Goal: Task Accomplishment & Management: Use online tool/utility

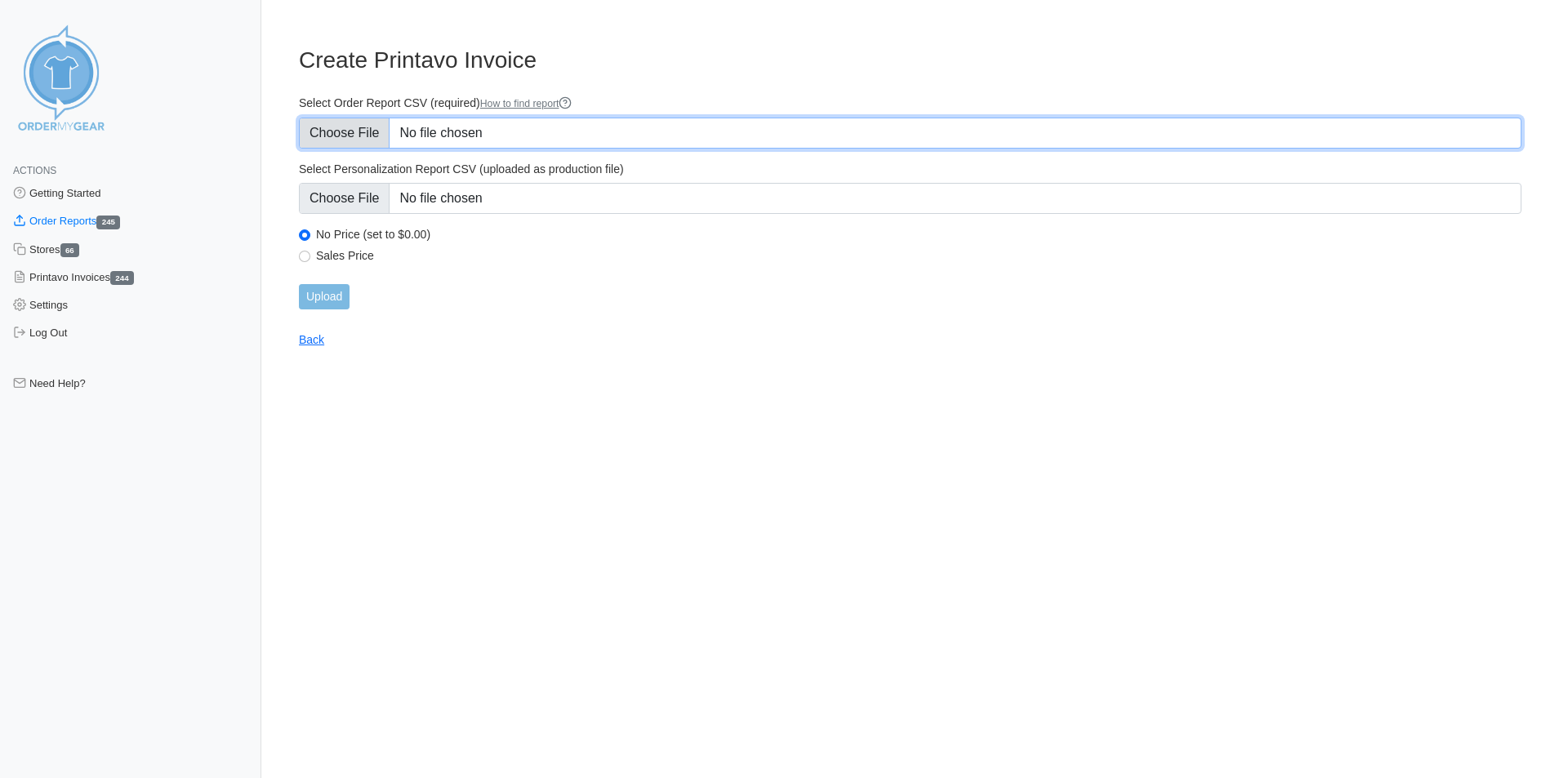
click at [411, 123] on input "Select Order Report CSV (required) How to find report" at bounding box center [910, 133] width 1222 height 31
type input "C:\fakepath\STADICK.csv"
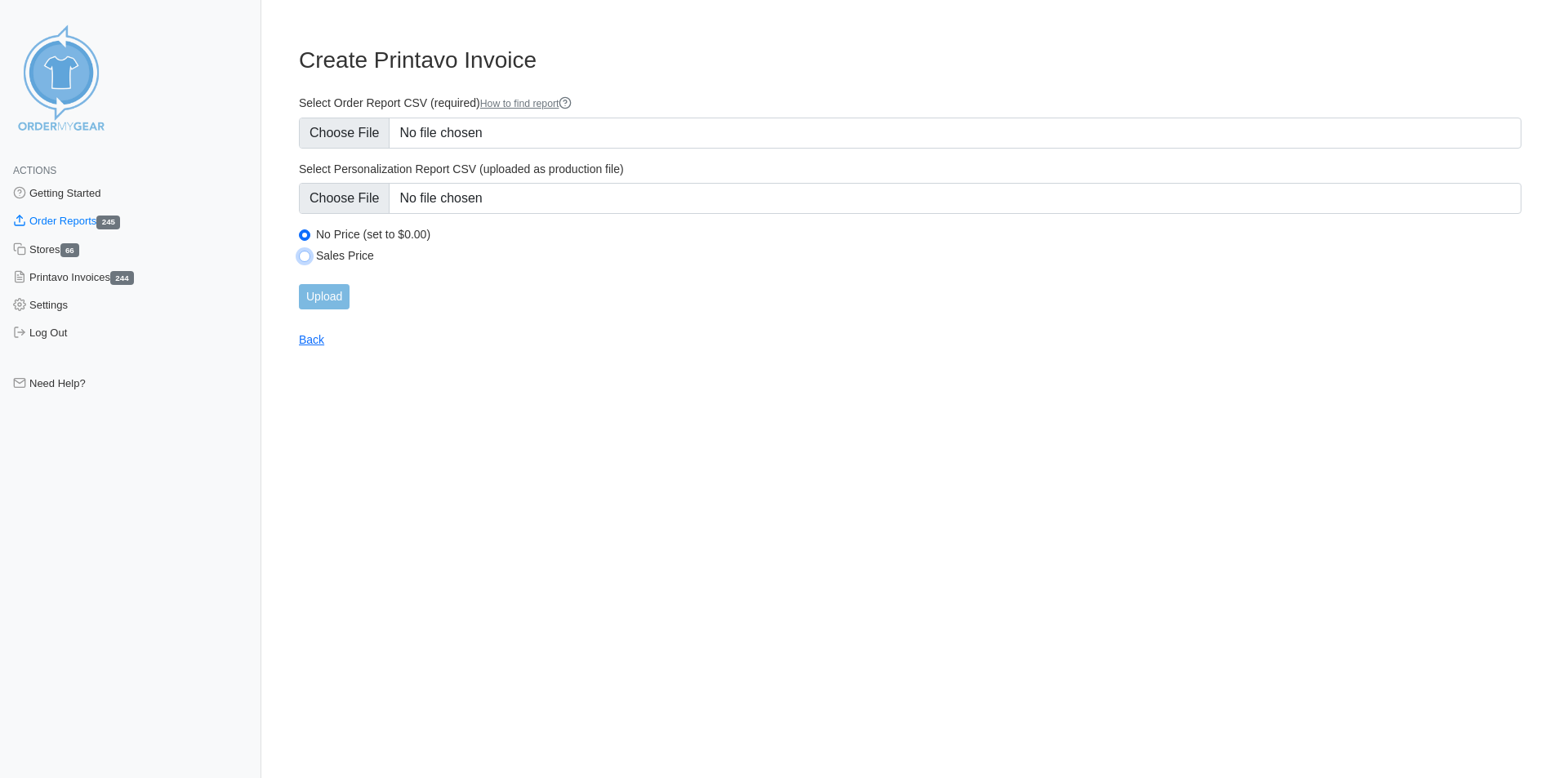
click at [305, 255] on input "Sales Price" at bounding box center [304, 256] width 12 height 12
radio input "true"
click at [332, 297] on input "Upload" at bounding box center [324, 297] width 50 height 25
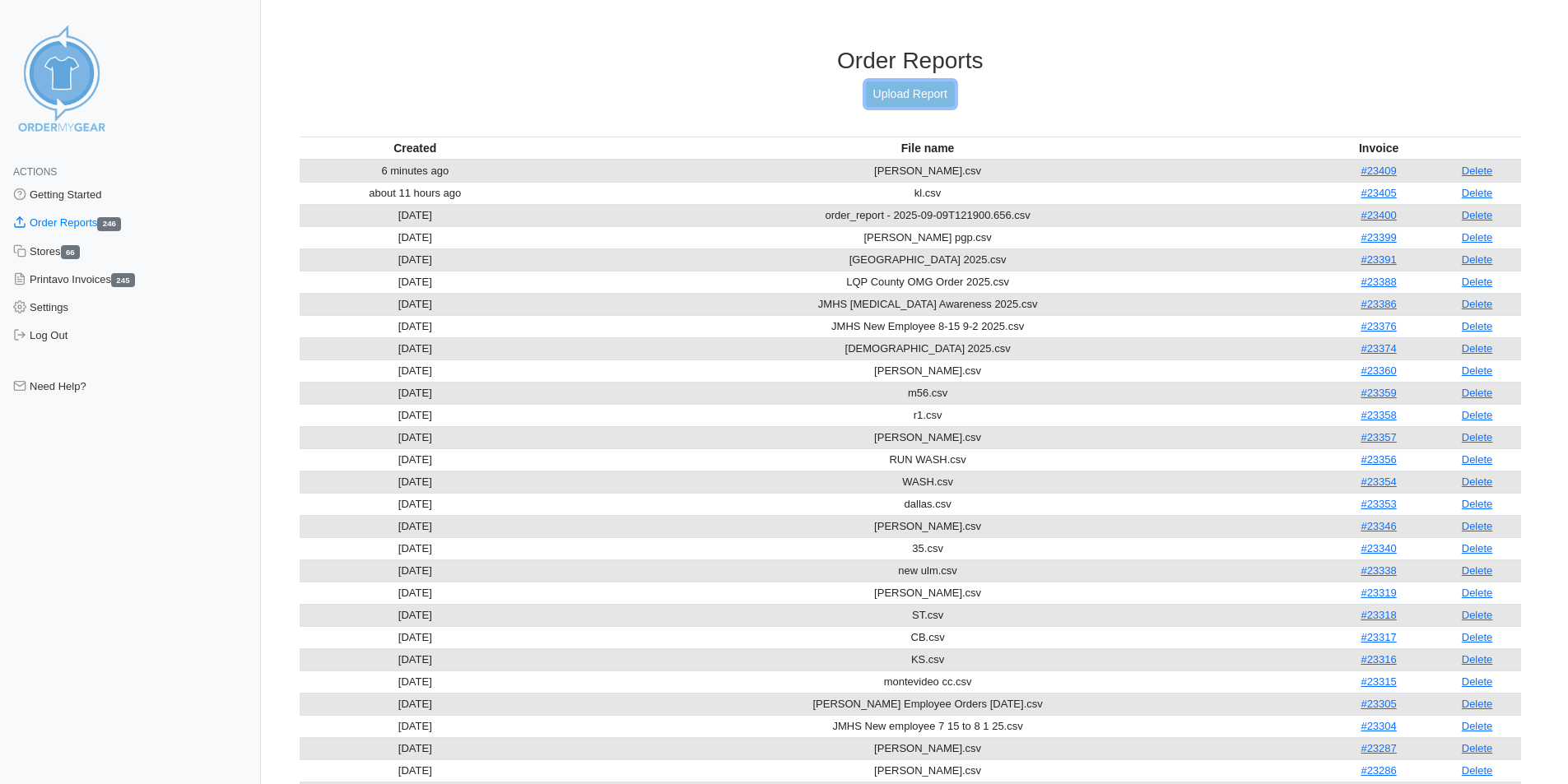
click at [913, 89] on link "Upload Report" at bounding box center [910, 94] width 89 height 25
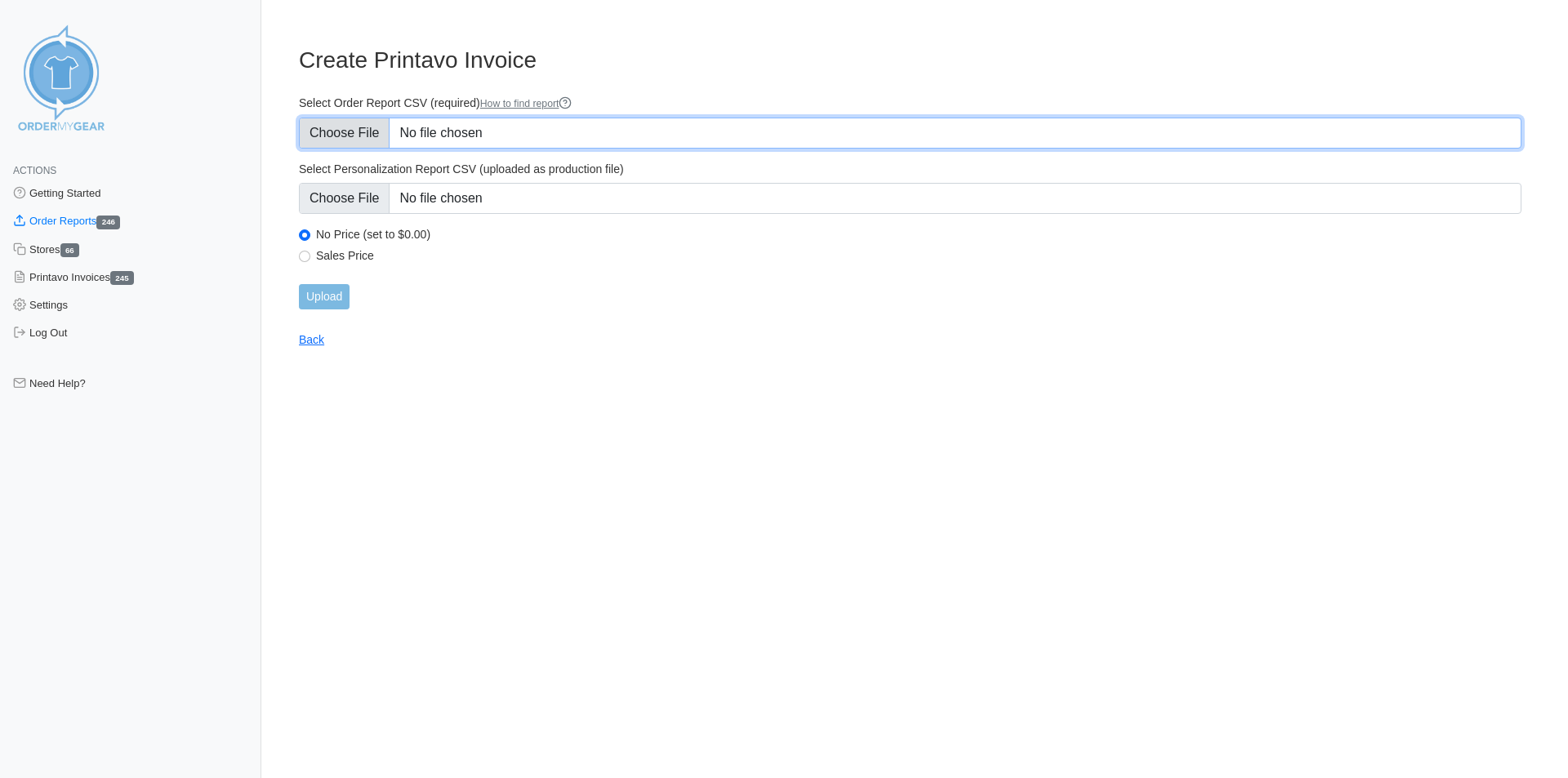
click at [521, 127] on input "Select Order Report CSV (required) How to find report" at bounding box center [910, 133] width 1222 height 31
type input "C:\fakepath\B.csv"
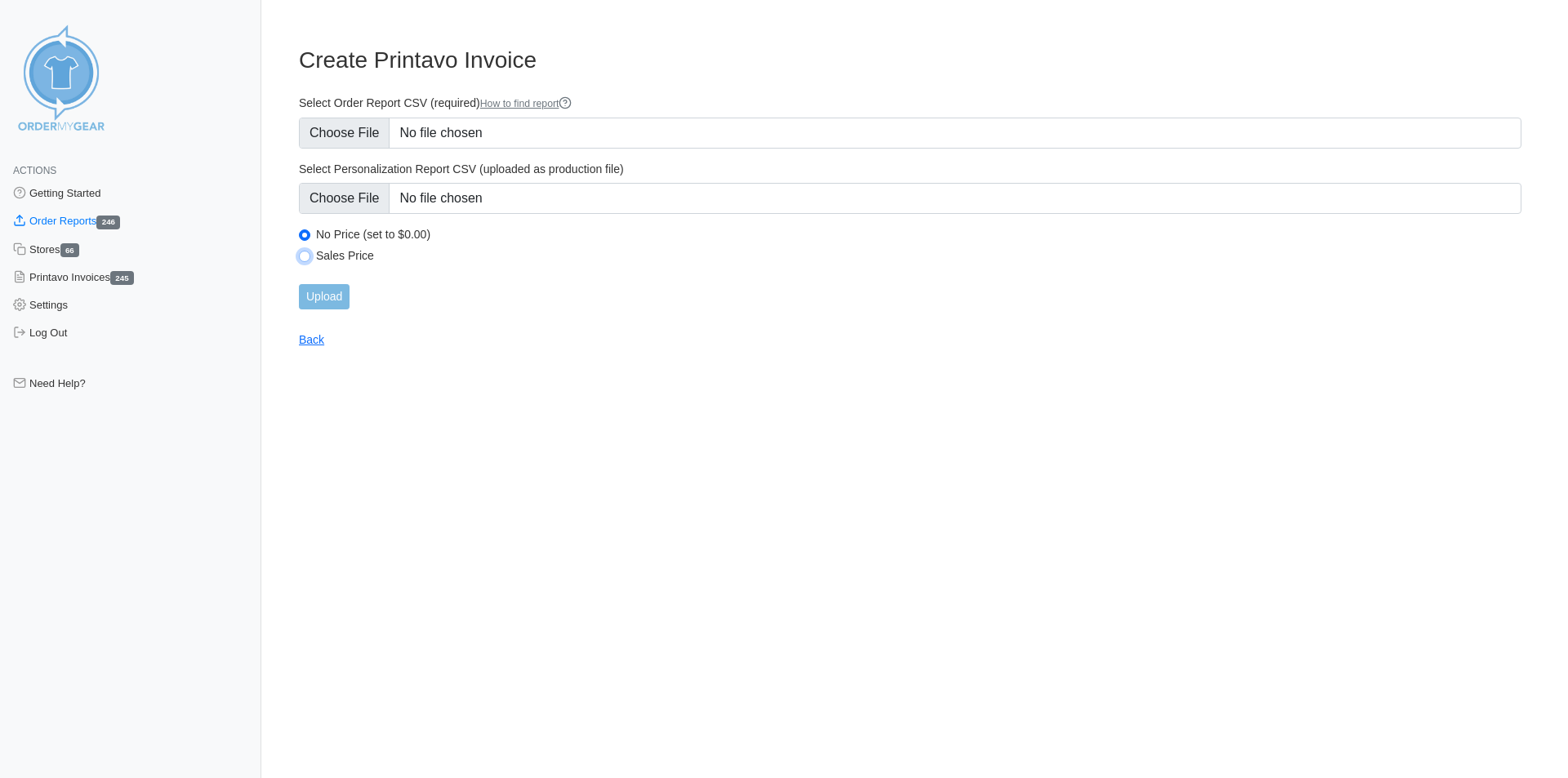
click at [307, 255] on input "Sales Price" at bounding box center [304, 256] width 12 height 12
radio input "true"
click at [325, 298] on input "Upload" at bounding box center [324, 297] width 50 height 25
